Goal: Information Seeking & Learning: Learn about a topic

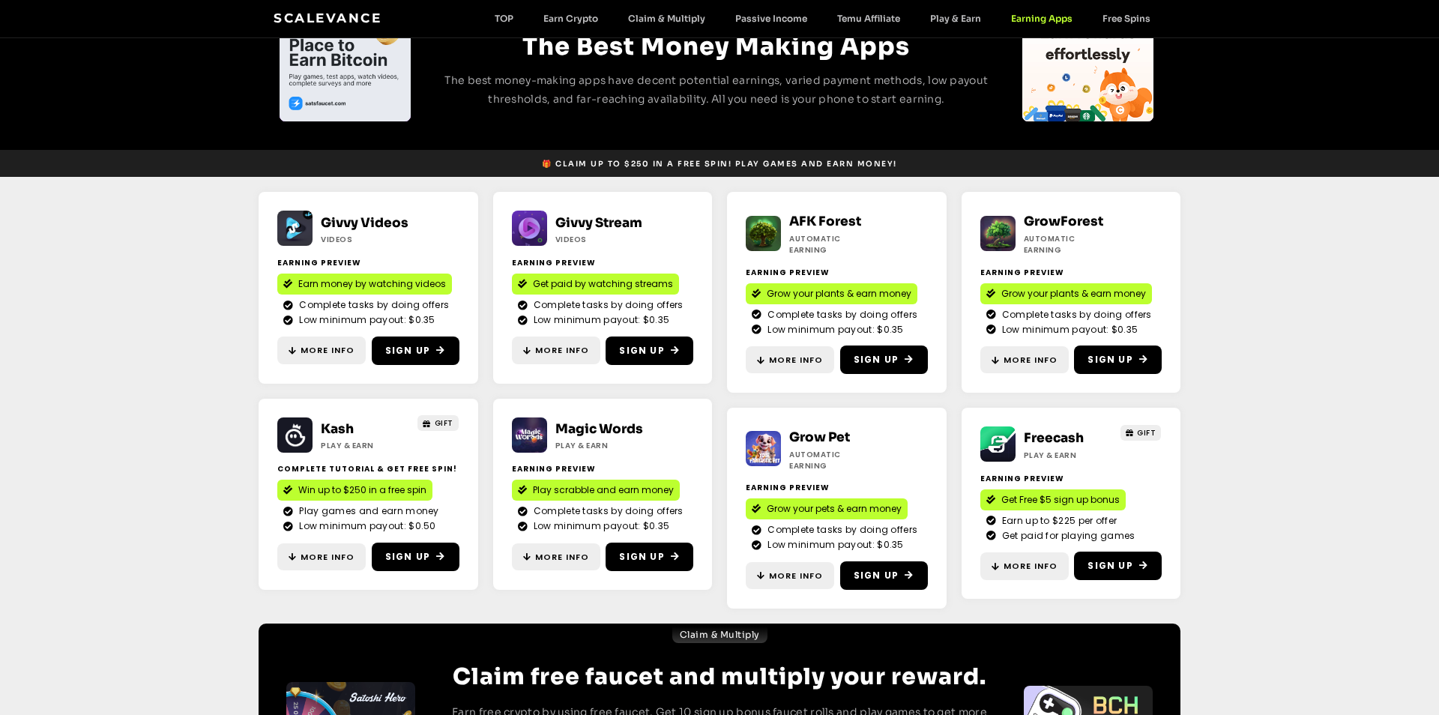
scroll to position [115, 0]
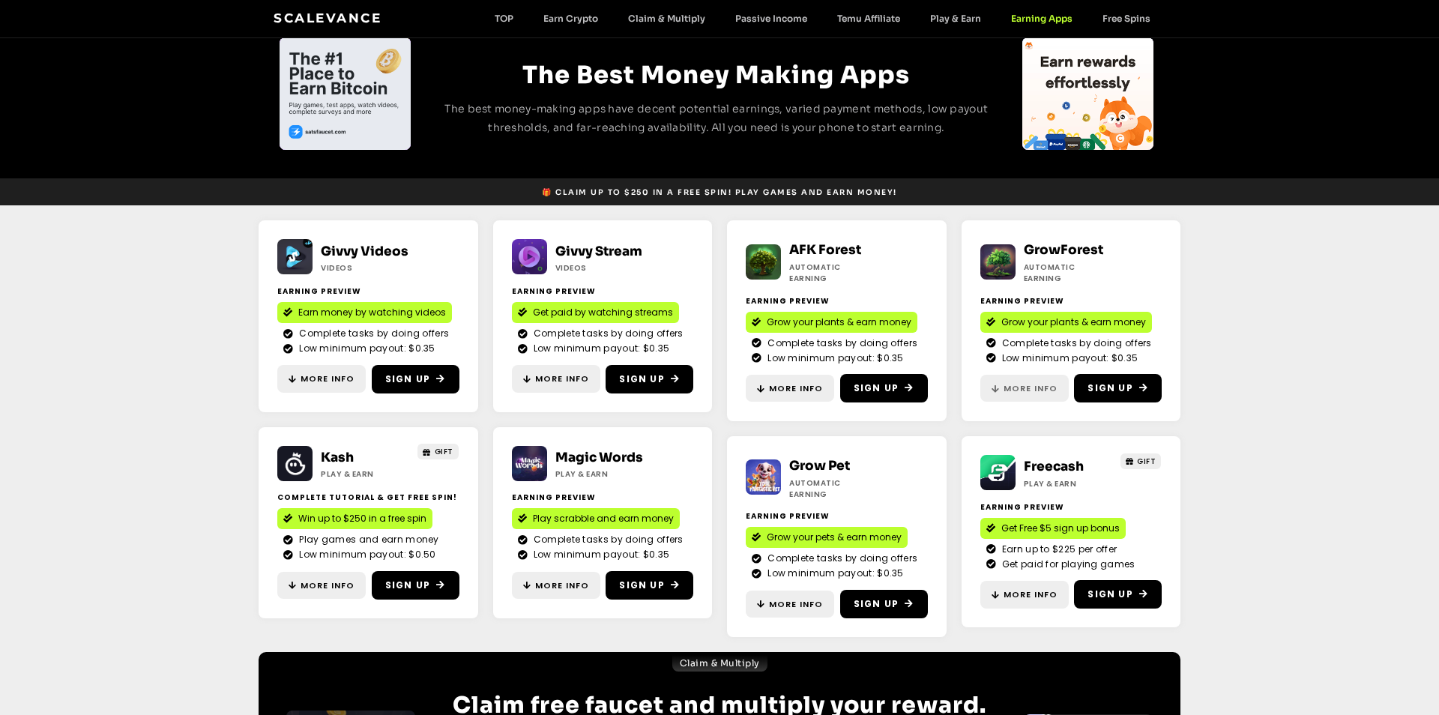
click at [1009, 382] on span "More Info" at bounding box center [1030, 388] width 54 height 13
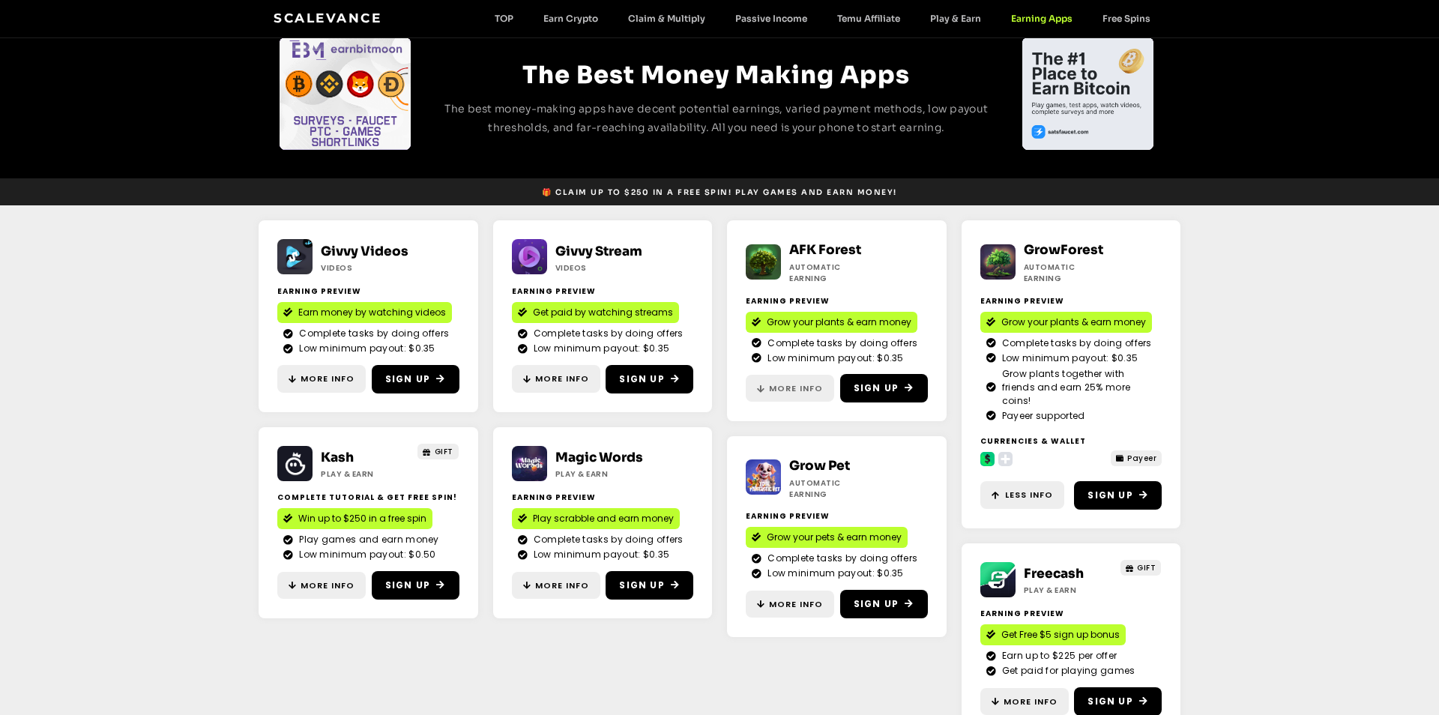
click at [770, 382] on span "More Info" at bounding box center [796, 388] width 54 height 13
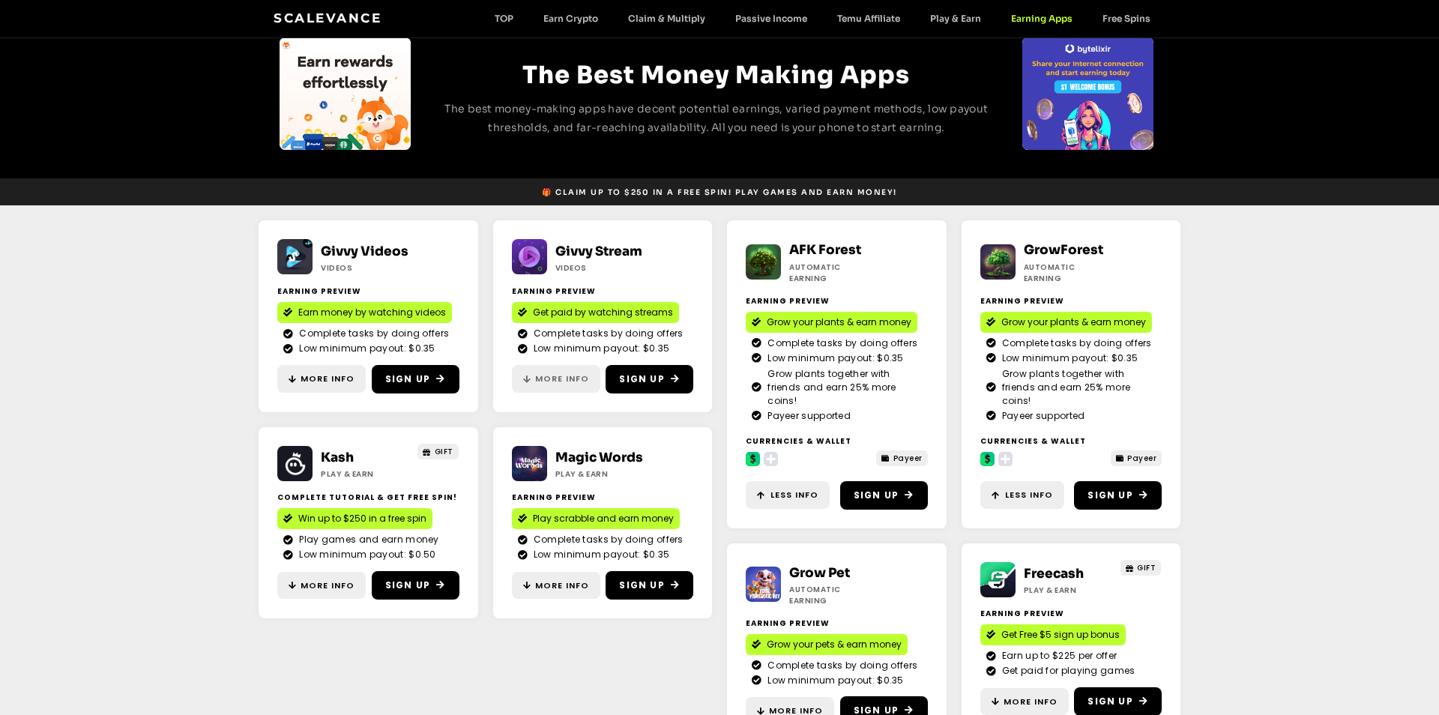
click at [540, 382] on span "More Info" at bounding box center [562, 378] width 54 height 13
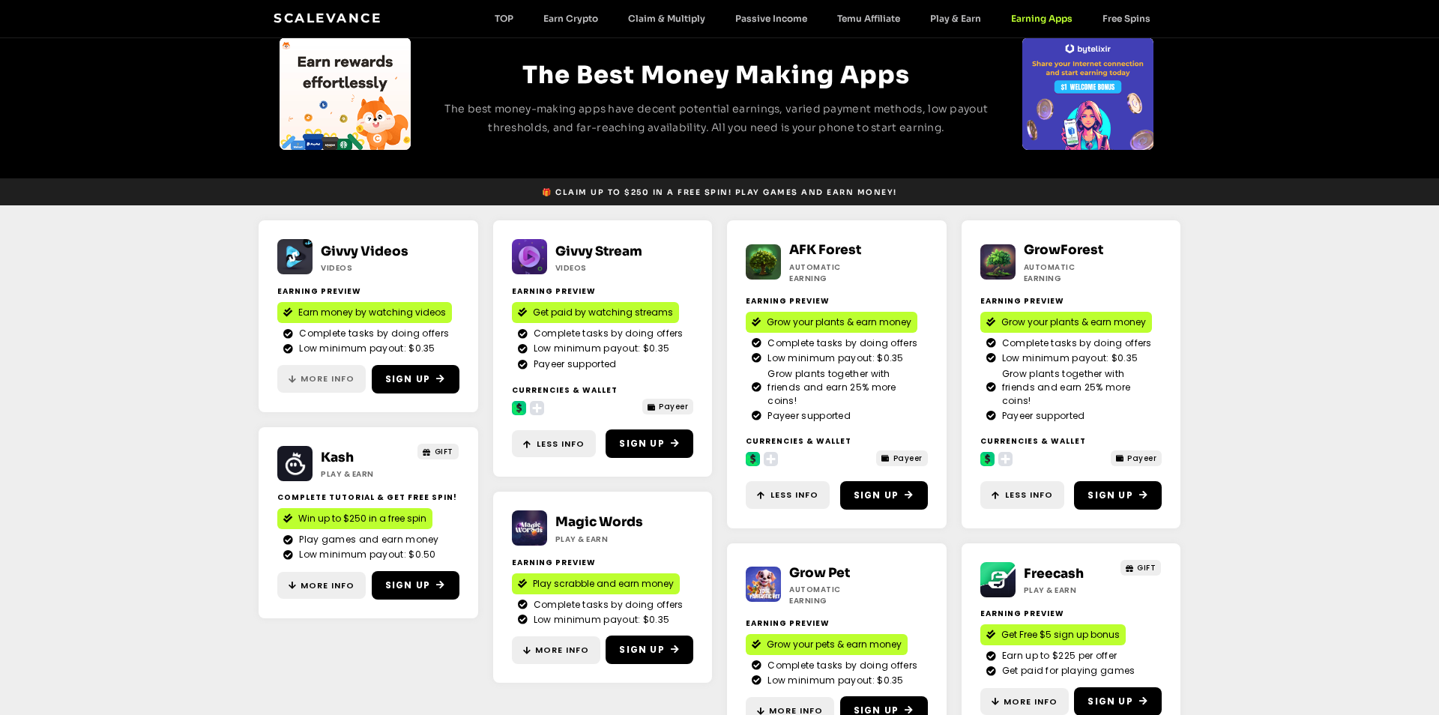
click at [329, 384] on span "More Info" at bounding box center [327, 378] width 54 height 13
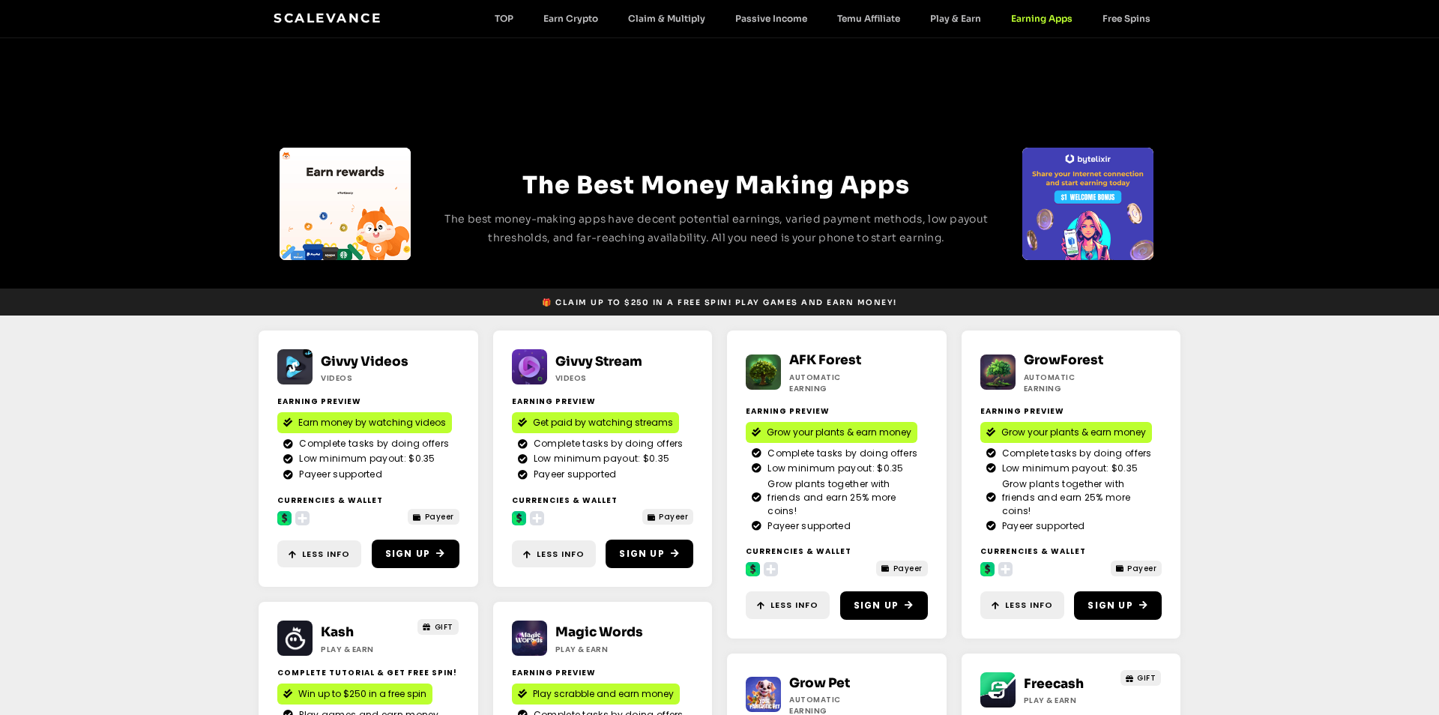
scroll to position [0, 0]
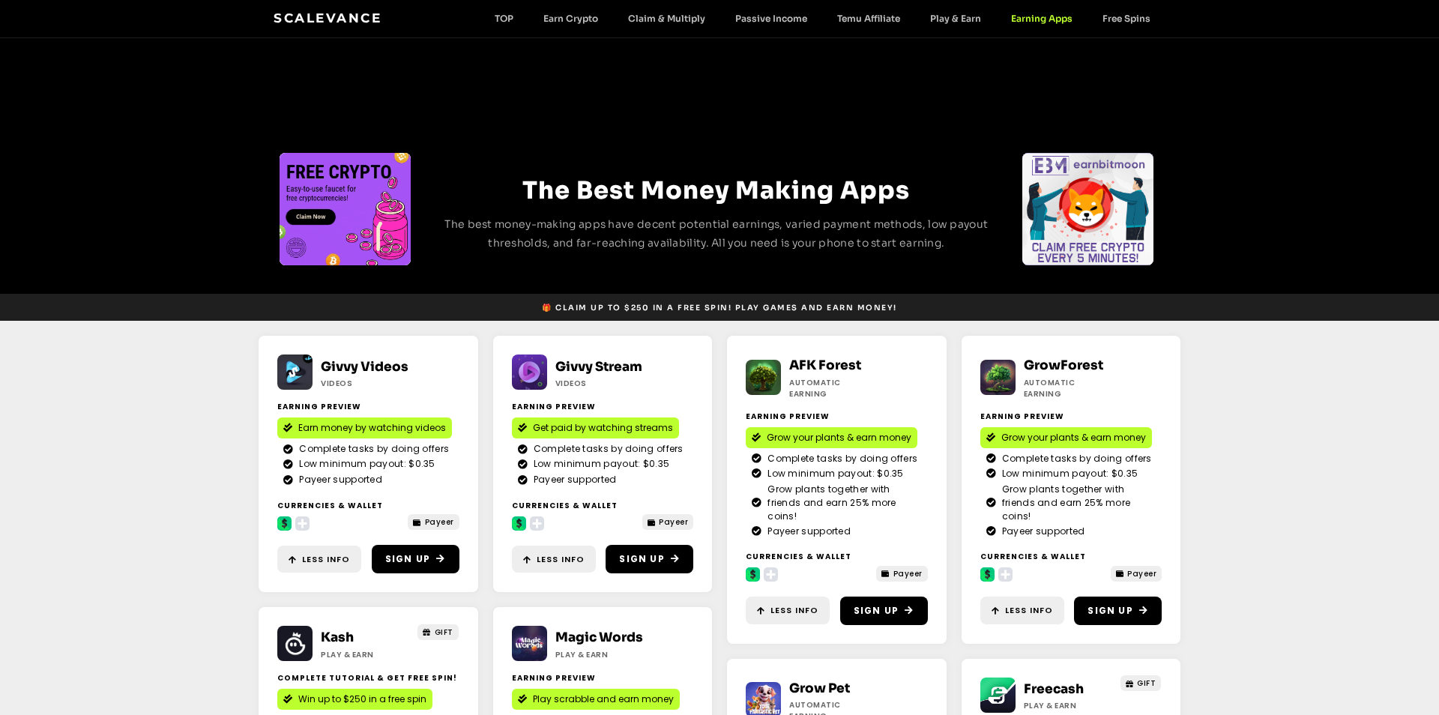
click at [323, 22] on link "Scalevance" at bounding box center [328, 17] width 108 height 15
